Goal: Find specific page/section: Find specific page/section

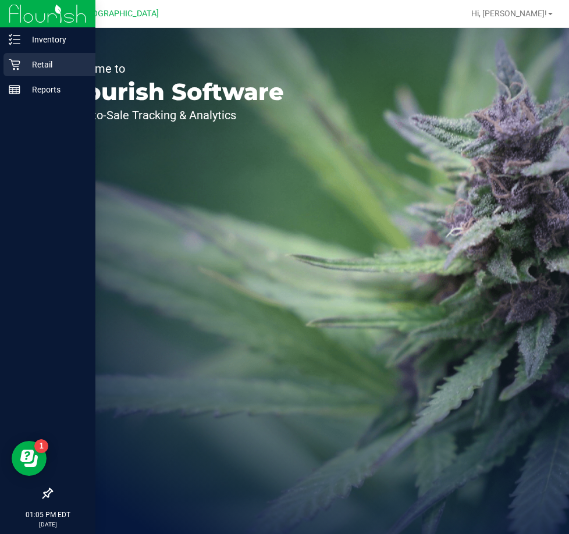
click at [22, 66] on p "Retail" at bounding box center [55, 65] width 70 height 14
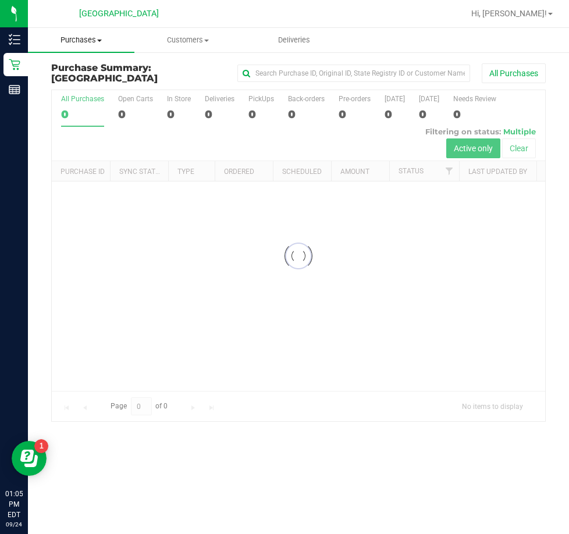
click at [95, 41] on span "Purchases" at bounding box center [81, 40] width 107 height 10
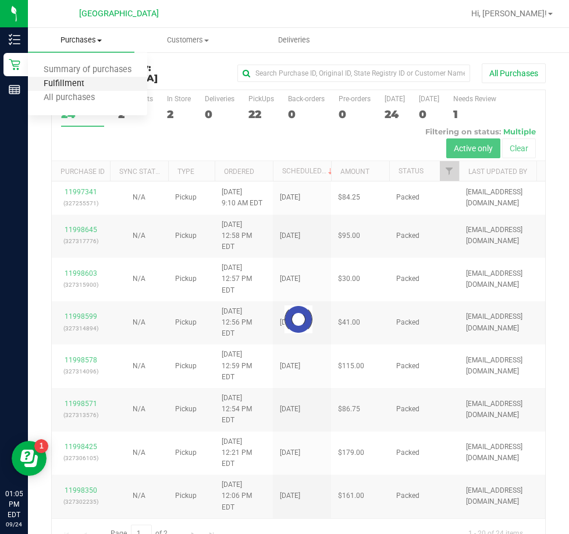
click at [77, 83] on span "Fulfillment" at bounding box center [64, 84] width 72 height 10
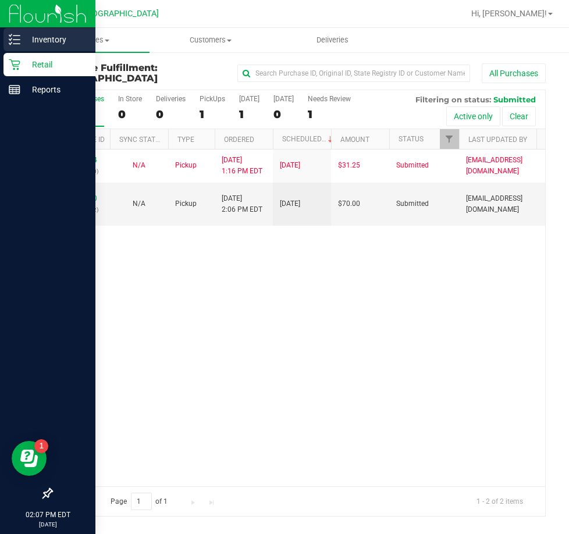
click at [52, 39] on p "Inventory" at bounding box center [55, 40] width 70 height 14
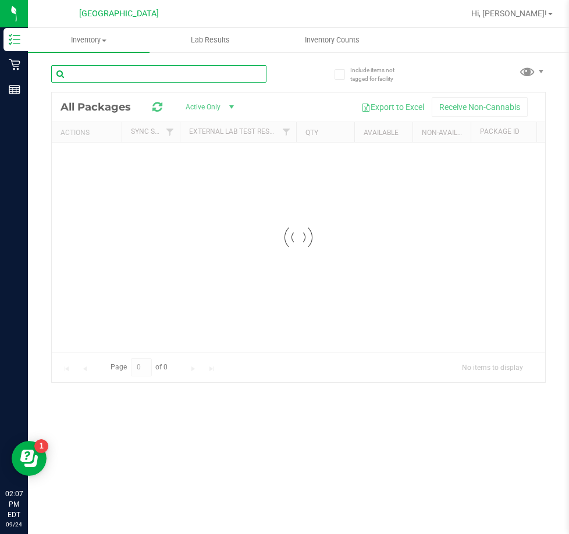
click at [119, 77] on input "text" at bounding box center [158, 73] width 215 height 17
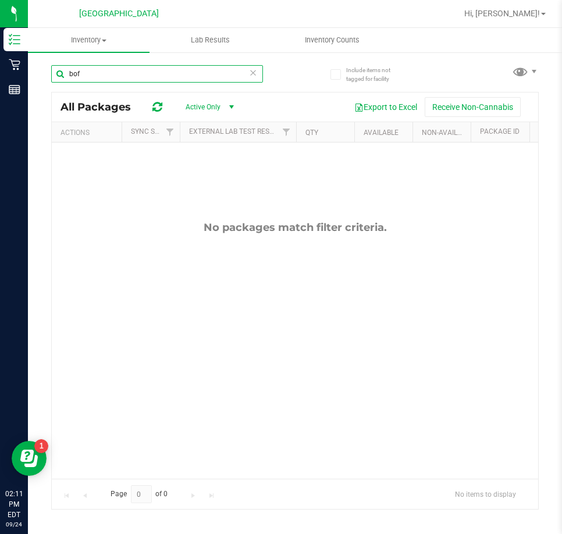
type input "bof"
